Goal: Task Accomplishment & Management: Use online tool/utility

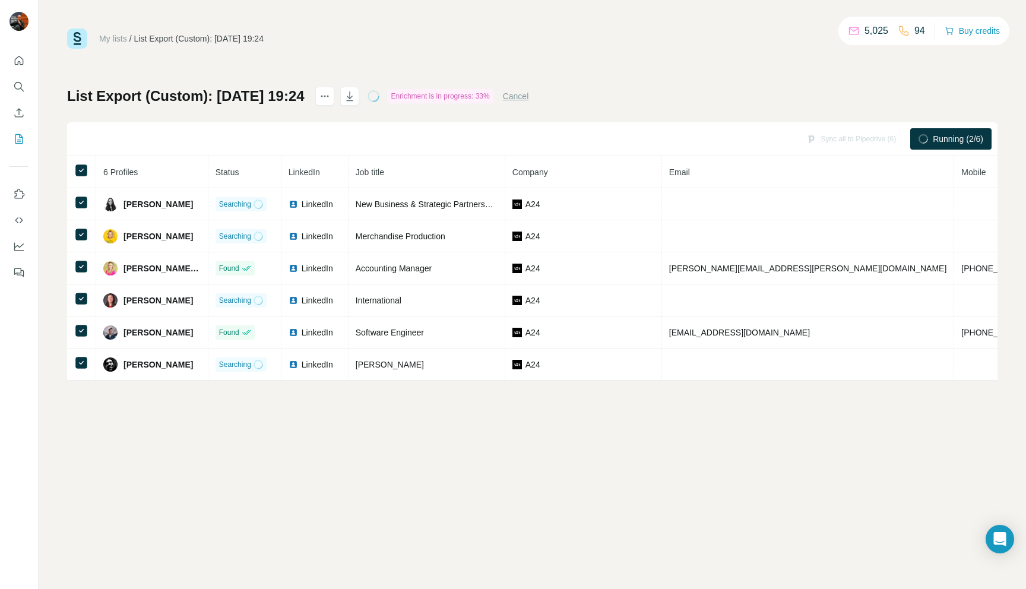
click at [529, 93] on button "Cancel" at bounding box center [516, 96] width 26 height 12
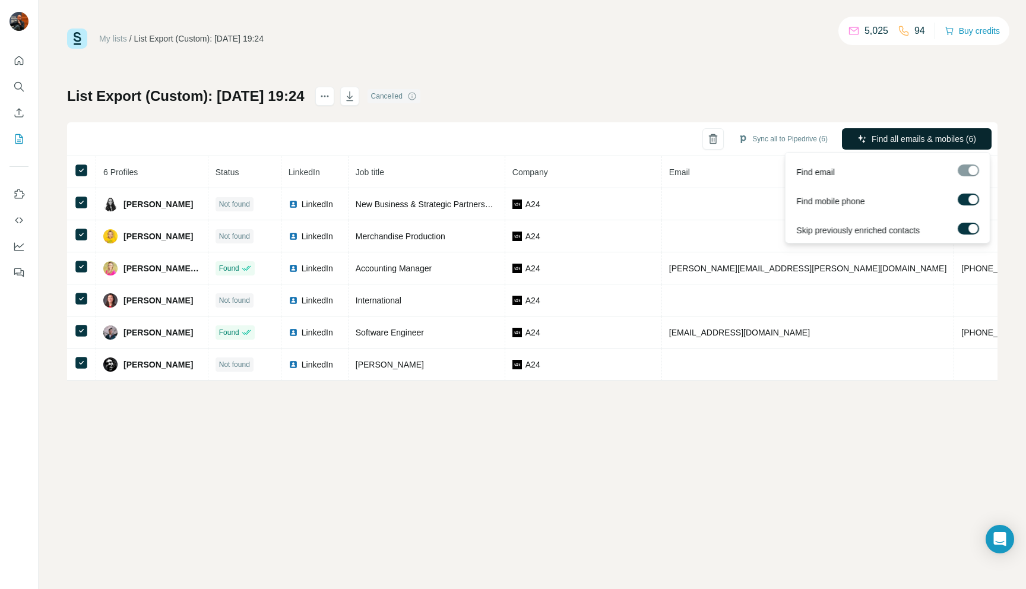
click at [859, 130] on button "Find all emails & mobiles (6)" at bounding box center [917, 138] width 150 height 21
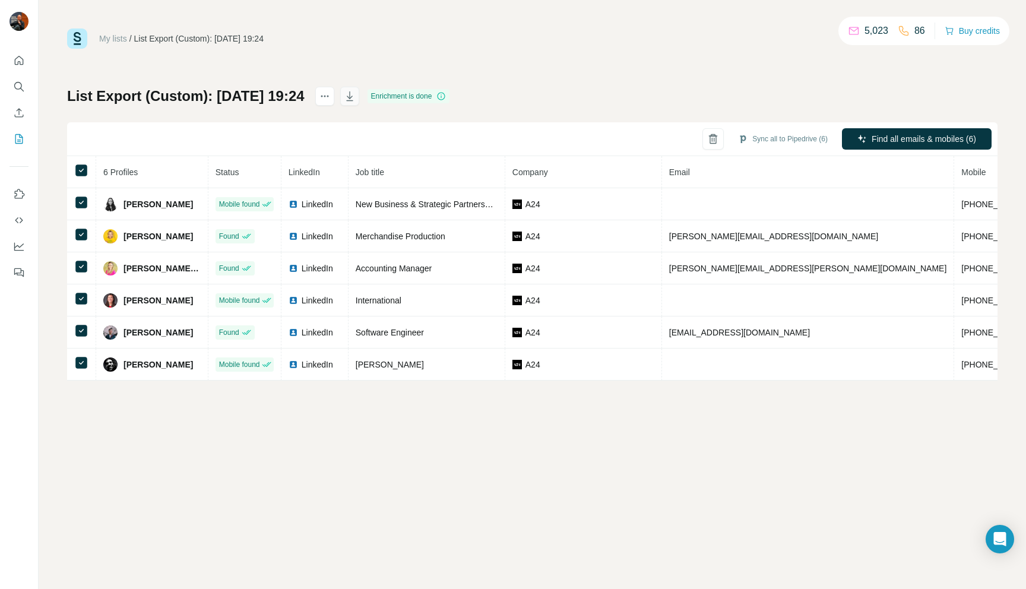
click at [355, 96] on icon "button" at bounding box center [350, 96] width 12 height 12
click at [710, 134] on icon "button" at bounding box center [712, 135] width 5 height 2
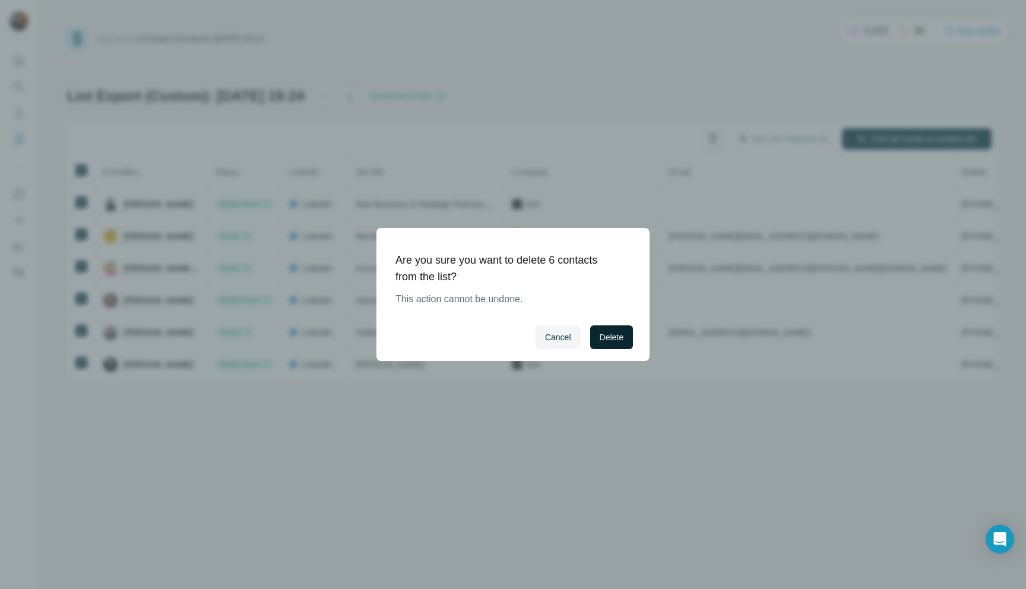
click at [624, 337] on button "Delete" at bounding box center [611, 337] width 43 height 24
